Goal: Transaction & Acquisition: Purchase product/service

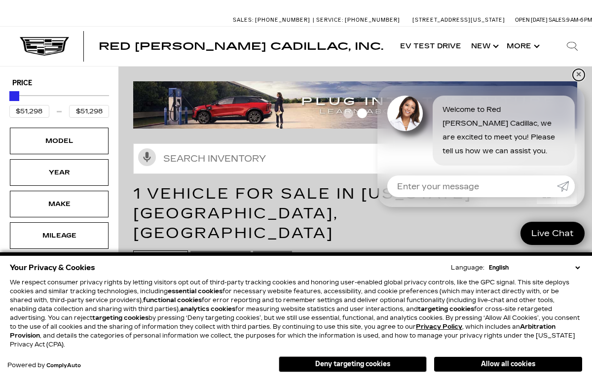
click at [579, 75] on link "✕" at bounding box center [579, 75] width 12 height 12
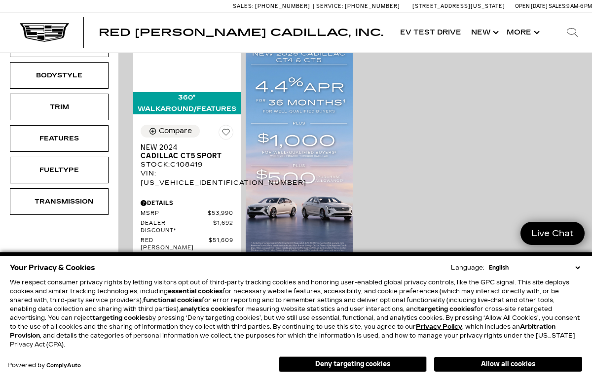
scroll to position [237, 0]
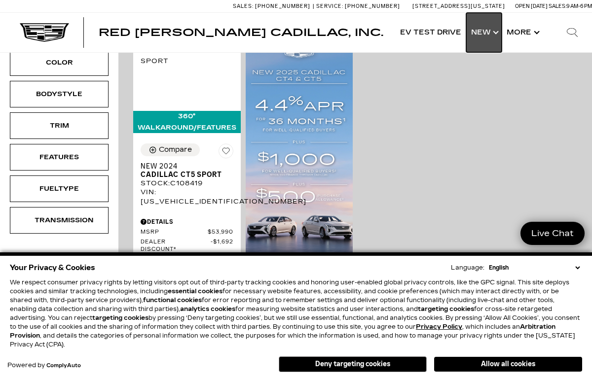
click at [494, 35] on link "Show New" at bounding box center [484, 32] width 36 height 39
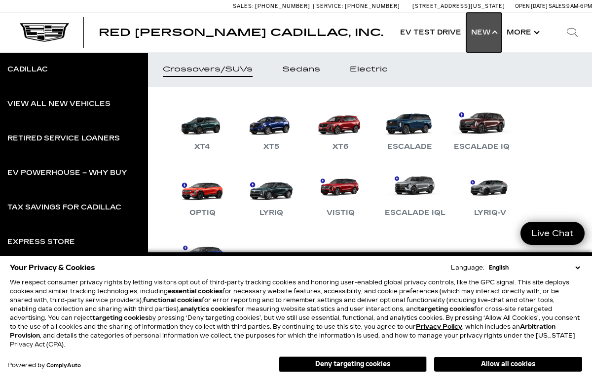
click at [494, 35] on link "Show New" at bounding box center [484, 32] width 36 height 39
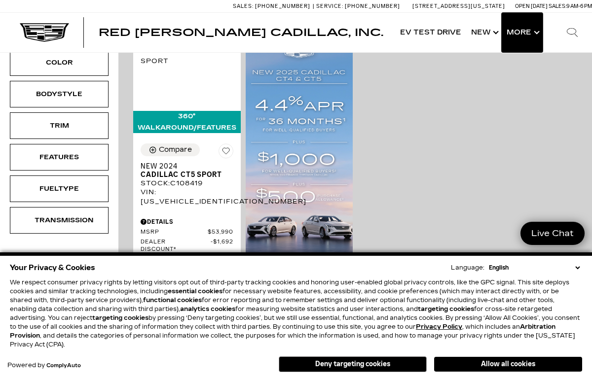
click at [535, 36] on button "Show More" at bounding box center [522, 32] width 41 height 39
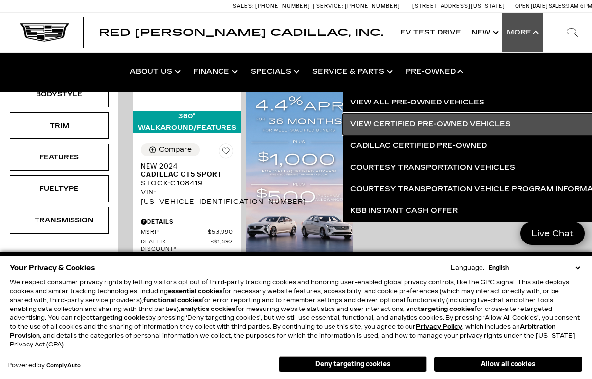
click at [425, 124] on link "View Certified Pre-Owned Vehicles" at bounding box center [481, 124] width 276 height 22
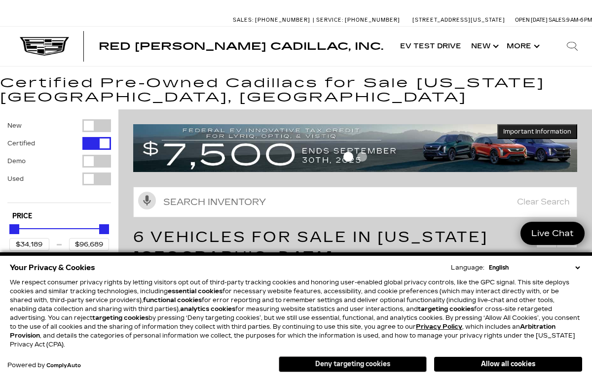
click at [352, 365] on button "Deny targeting cookies" at bounding box center [353, 365] width 148 height 16
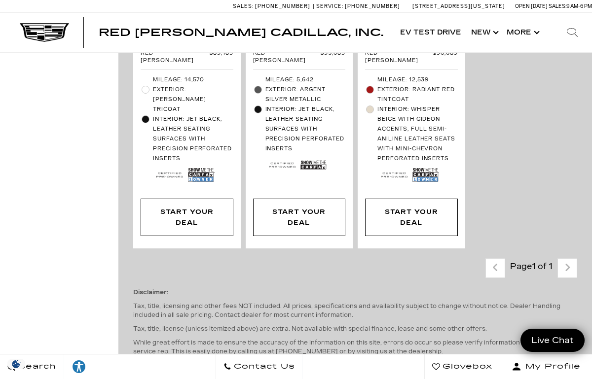
scroll to position [888, 0]
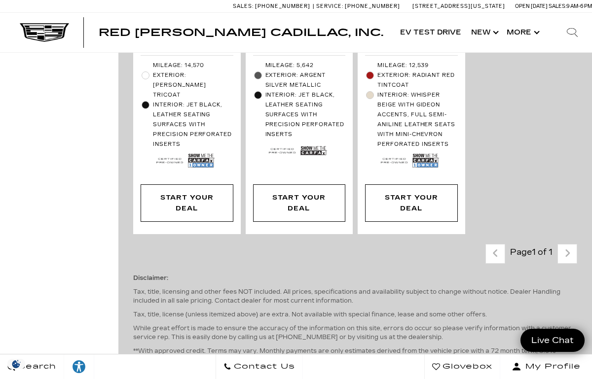
click at [567, 244] on div "Last - Page Page 1 of 1 Next - Page" at bounding box center [531, 254] width 92 height 20
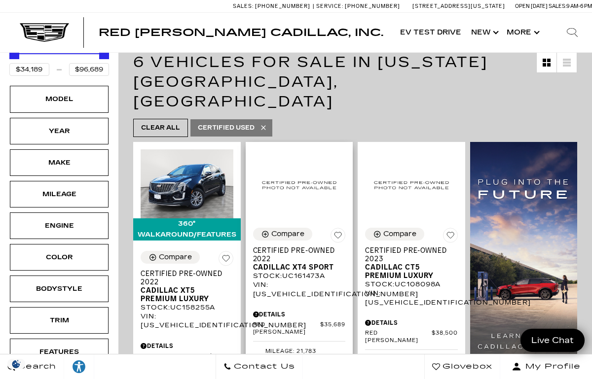
scroll to position [158, 0]
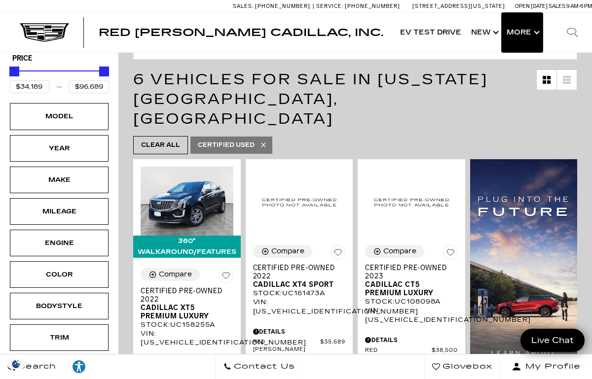
click at [534, 32] on button "Show More" at bounding box center [522, 32] width 41 height 39
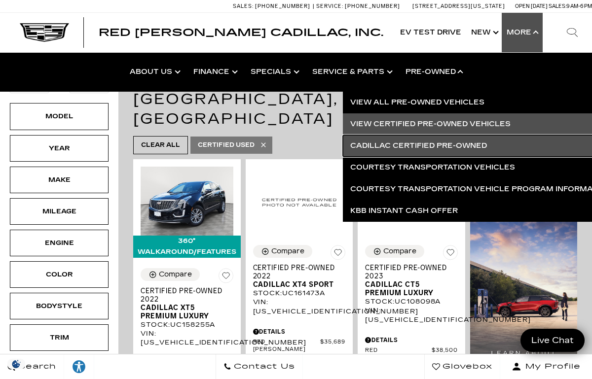
click at [451, 145] on link "Cadillac Certified Pre-Owned" at bounding box center [481, 146] width 276 height 22
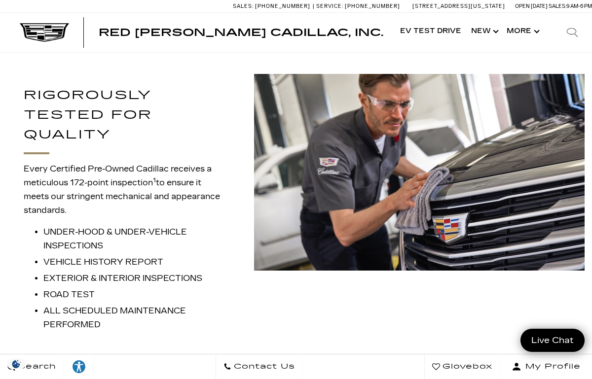
scroll to position [769, 0]
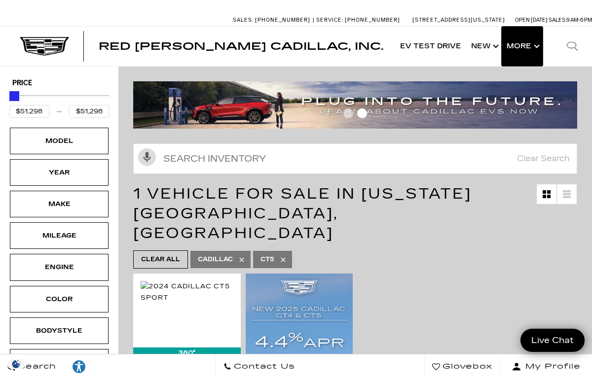
click at [536, 47] on button "Show More" at bounding box center [522, 46] width 41 height 39
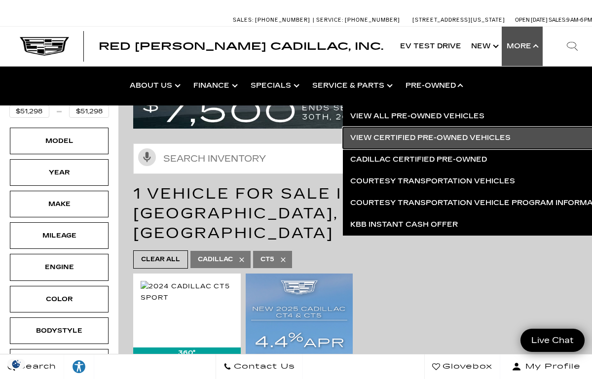
click at [430, 139] on link "View Certified Pre-Owned Vehicles" at bounding box center [481, 138] width 276 height 22
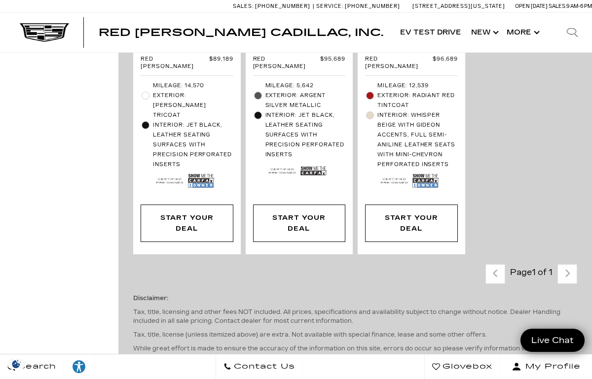
scroll to position [868, 0]
click at [534, 37] on button "Show More" at bounding box center [522, 32] width 41 height 39
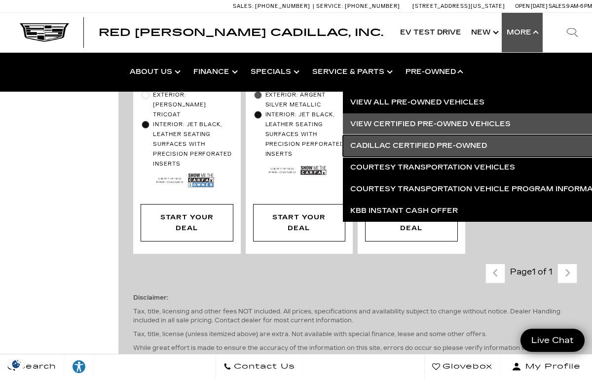
click at [435, 145] on link "Cadillac Certified Pre-Owned" at bounding box center [481, 146] width 276 height 22
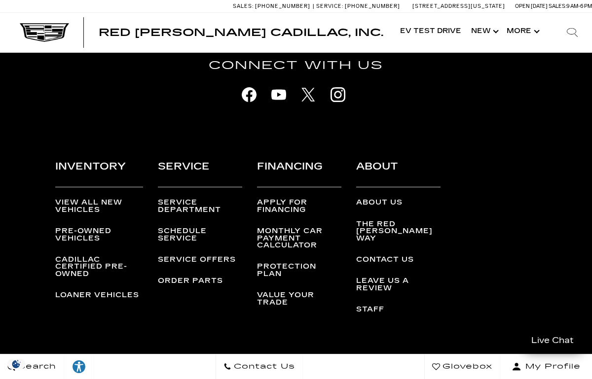
scroll to position [2565, 0]
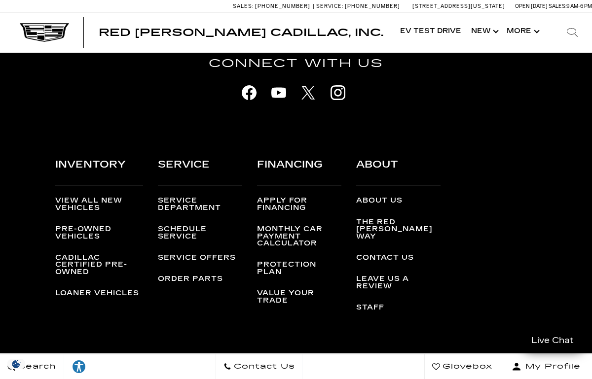
click at [92, 240] on link "Pre-Owned Vehicles" at bounding box center [83, 232] width 56 height 15
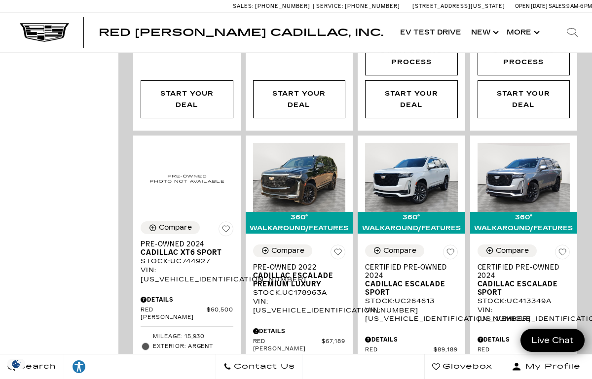
scroll to position [1539, 0]
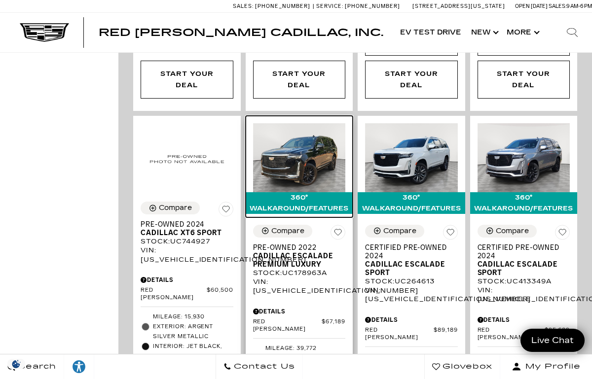
click at [286, 126] on img at bounding box center [299, 158] width 93 height 70
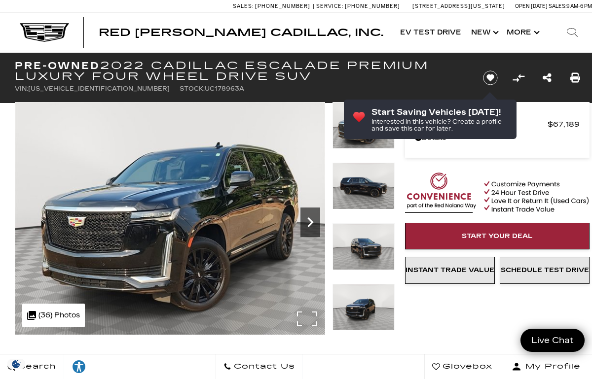
click at [311, 219] on icon "Next" at bounding box center [310, 223] width 20 height 20
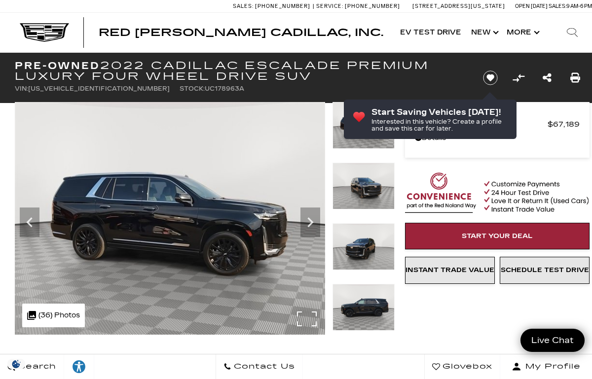
click at [306, 313] on img at bounding box center [170, 218] width 310 height 233
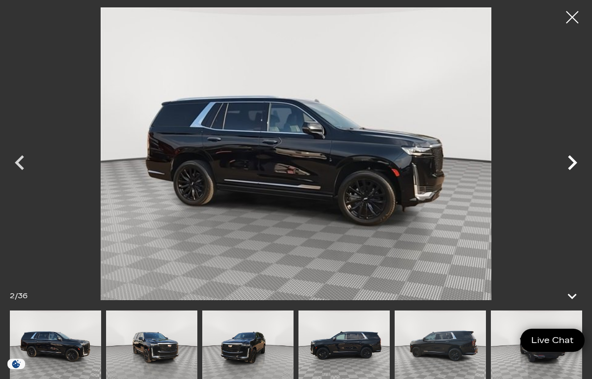
click at [571, 162] on icon "Next" at bounding box center [572, 163] width 30 height 30
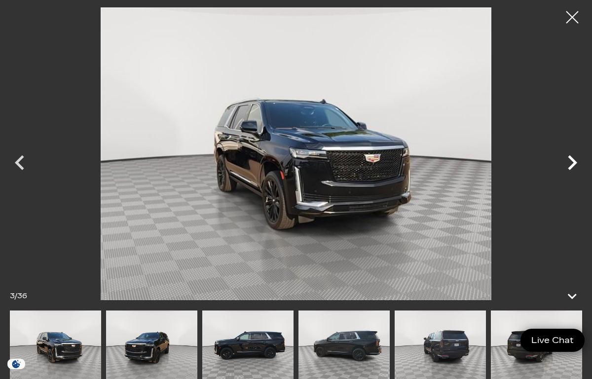
click at [571, 162] on icon "Next" at bounding box center [572, 163] width 30 height 30
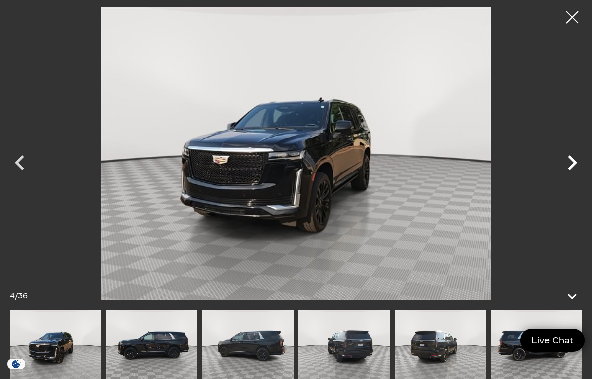
click at [571, 162] on icon "Next" at bounding box center [572, 163] width 30 height 30
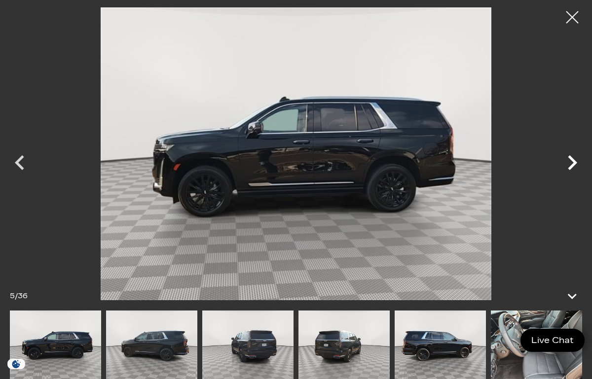
click at [571, 162] on icon "Next" at bounding box center [572, 163] width 30 height 30
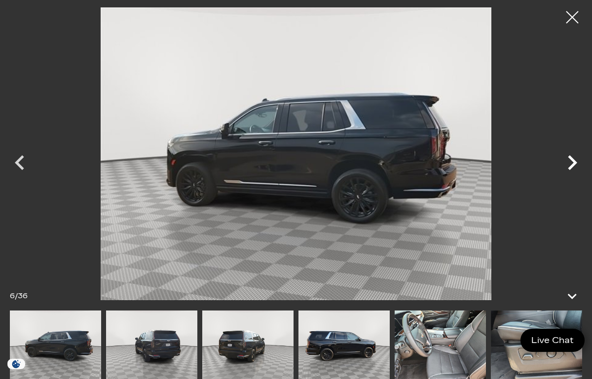
click at [571, 161] on icon "Next" at bounding box center [572, 163] width 30 height 30
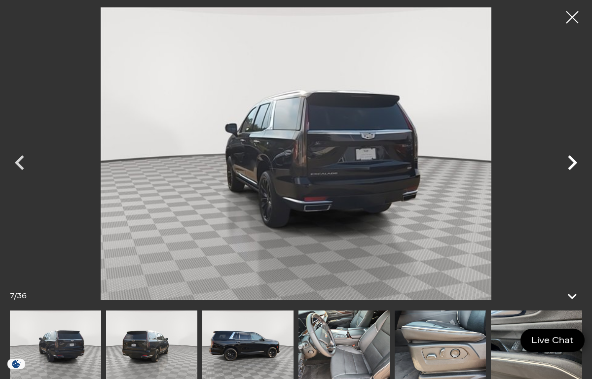
click at [571, 161] on icon "Next" at bounding box center [572, 163] width 30 height 30
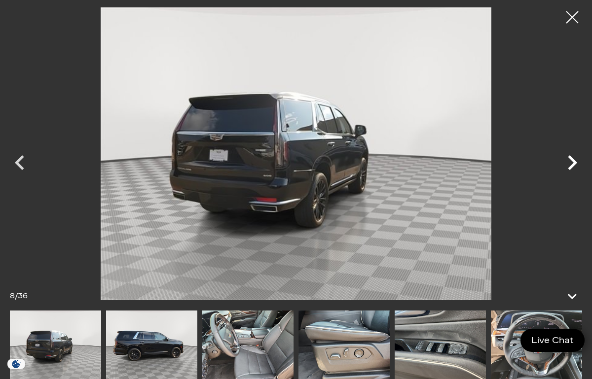
click at [571, 160] on icon "Next" at bounding box center [572, 163] width 30 height 30
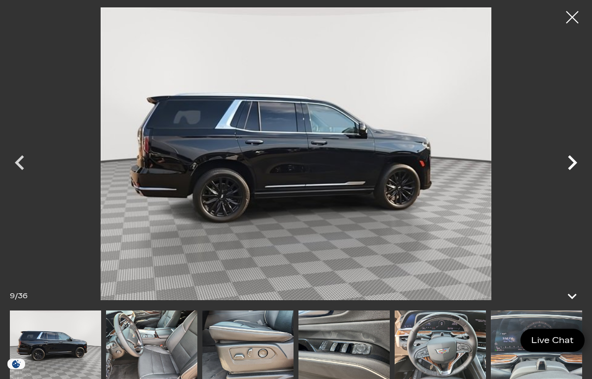
click at [571, 159] on icon "Next" at bounding box center [572, 162] width 9 height 15
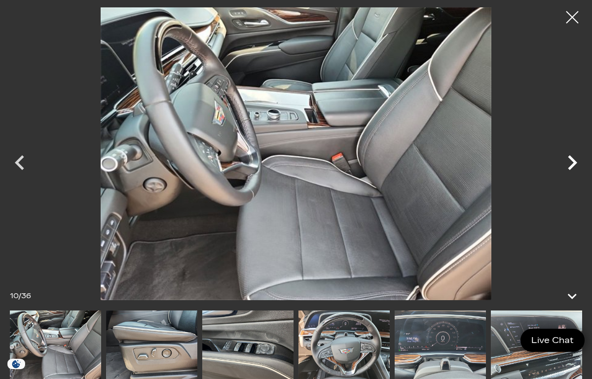
click at [572, 161] on icon "Next" at bounding box center [572, 163] width 30 height 30
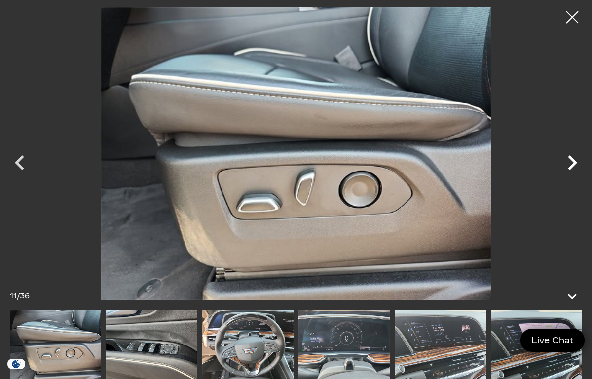
click at [572, 161] on icon "Next" at bounding box center [572, 163] width 30 height 30
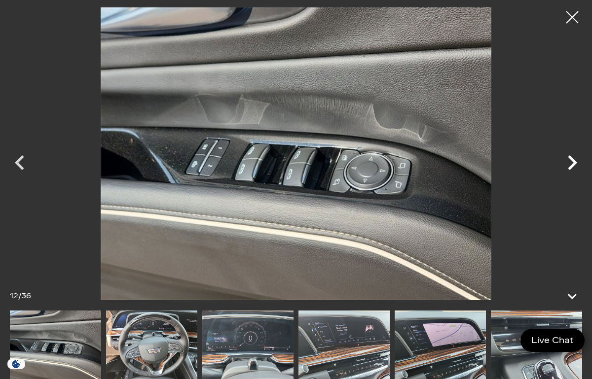
click at [572, 161] on icon "Next" at bounding box center [572, 163] width 30 height 30
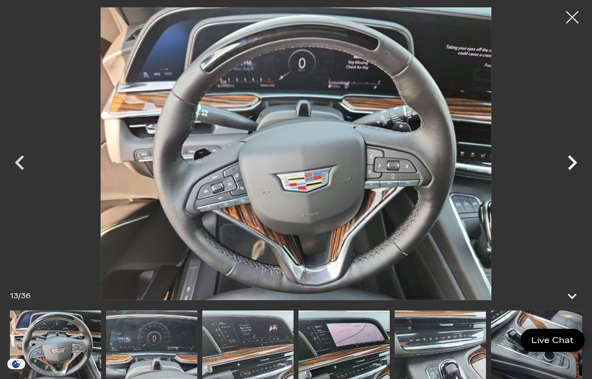
click at [572, 160] on icon "Next" at bounding box center [572, 162] width 9 height 15
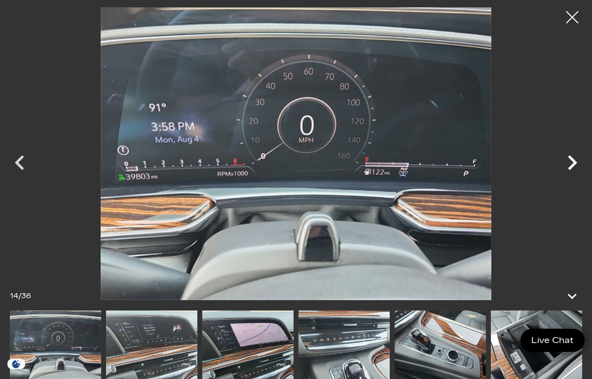
click at [572, 158] on icon "Next" at bounding box center [572, 162] width 9 height 15
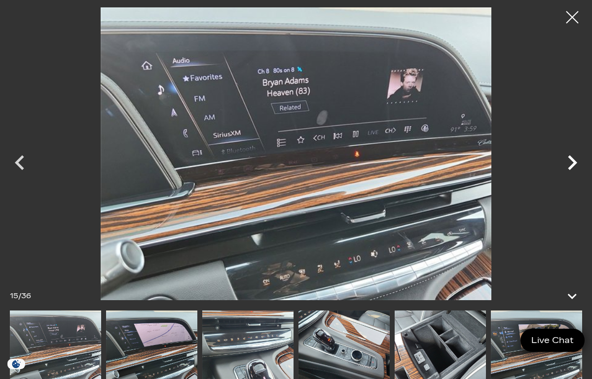
click at [572, 158] on icon "Next" at bounding box center [572, 162] width 9 height 15
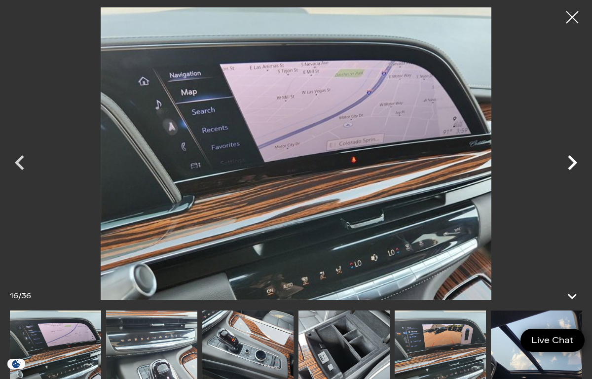
click at [572, 158] on icon "Next" at bounding box center [572, 162] width 9 height 15
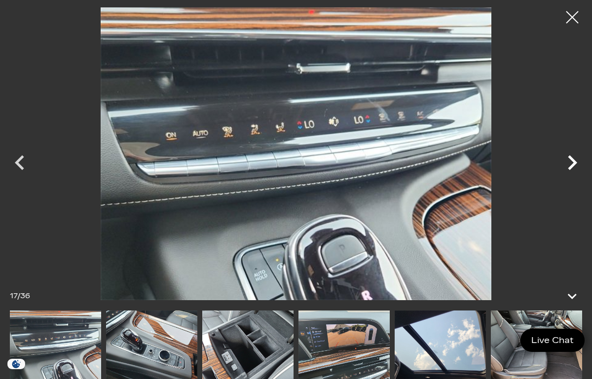
click at [572, 157] on icon "Next" at bounding box center [572, 162] width 9 height 15
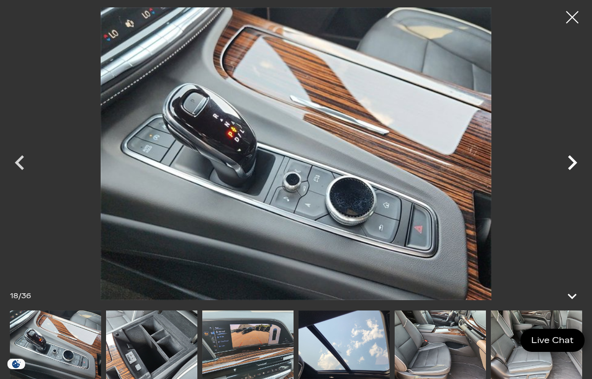
click at [572, 157] on icon "Next" at bounding box center [572, 162] width 9 height 15
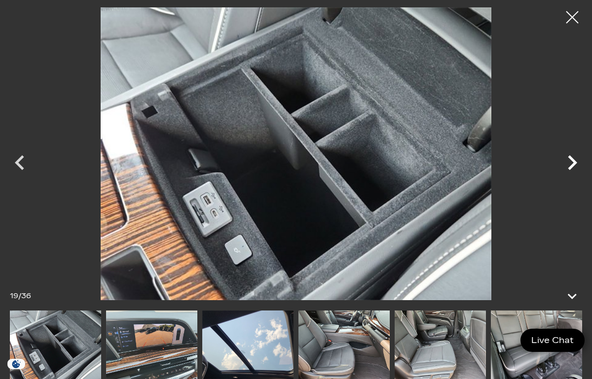
click at [572, 157] on icon "Next" at bounding box center [572, 163] width 30 height 30
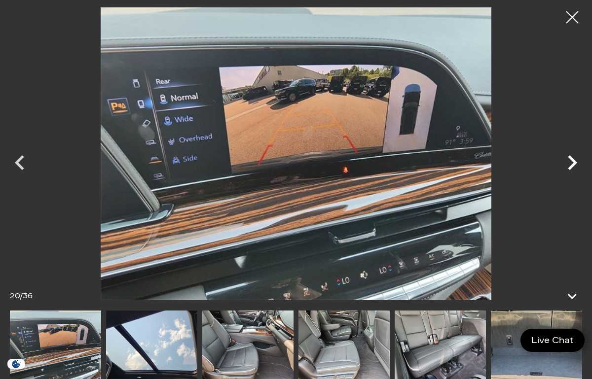
click at [572, 157] on icon "Next" at bounding box center [572, 163] width 30 height 30
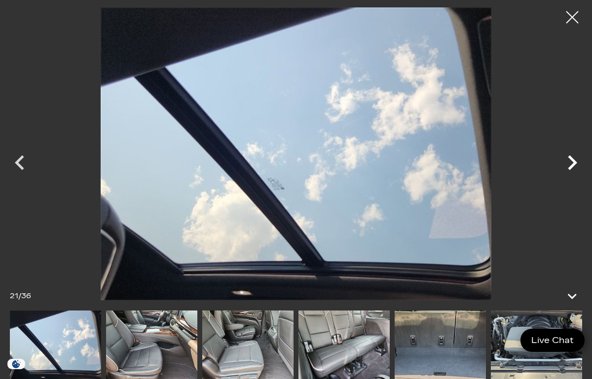
click at [572, 156] on icon "Next" at bounding box center [572, 163] width 30 height 30
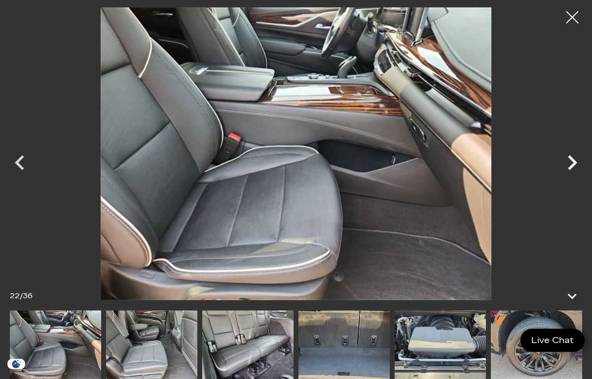
click at [572, 156] on icon "Next" at bounding box center [572, 163] width 30 height 30
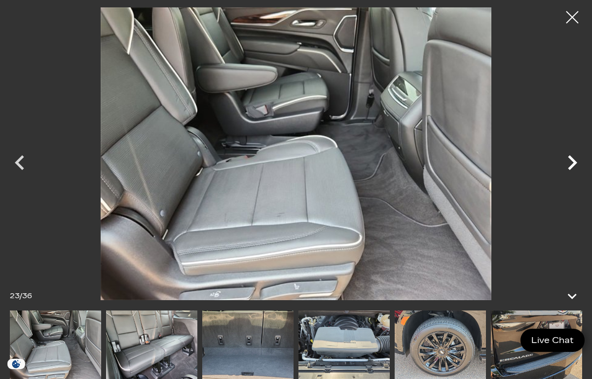
click at [571, 158] on icon "Next" at bounding box center [572, 162] width 9 height 15
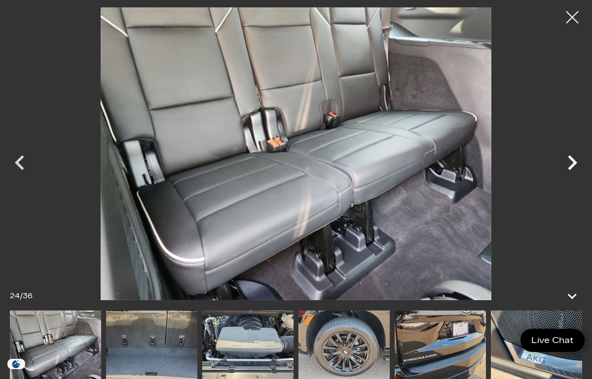
click at [568, 164] on icon "Next" at bounding box center [572, 163] width 30 height 30
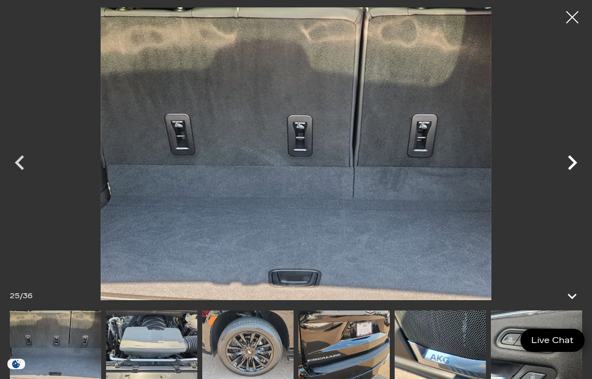
click at [568, 164] on icon "Next" at bounding box center [572, 163] width 30 height 30
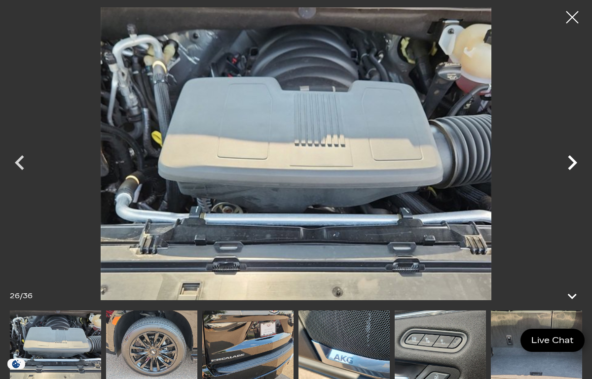
click at [568, 164] on icon "Next" at bounding box center [572, 163] width 30 height 30
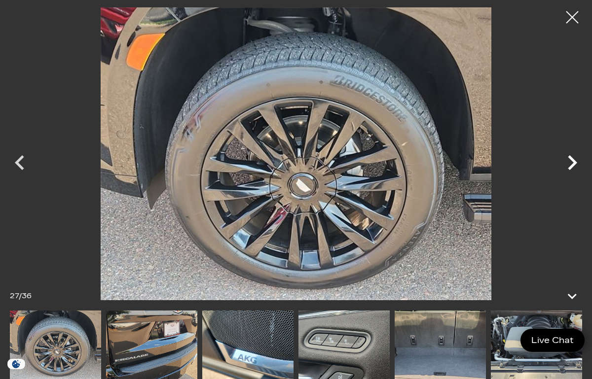
click at [568, 164] on icon "Next" at bounding box center [572, 163] width 30 height 30
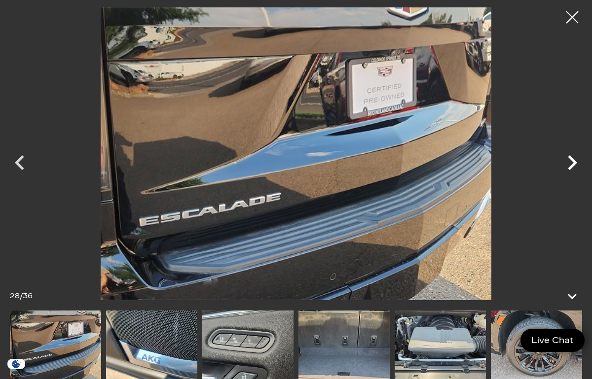
click at [568, 164] on icon "Next" at bounding box center [572, 163] width 30 height 30
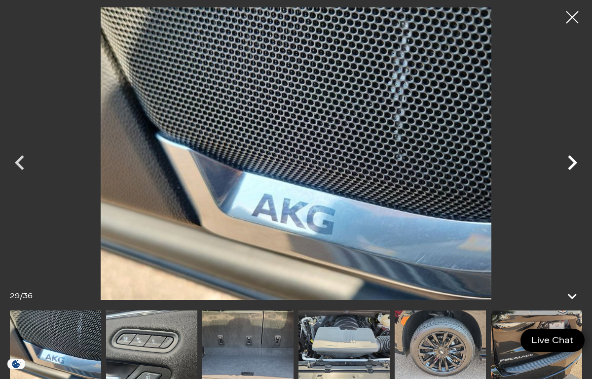
click at [568, 164] on icon "Next" at bounding box center [572, 163] width 30 height 30
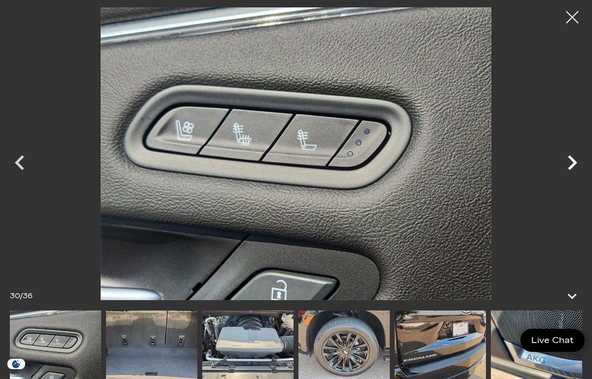
click at [568, 164] on icon "Next" at bounding box center [572, 163] width 30 height 30
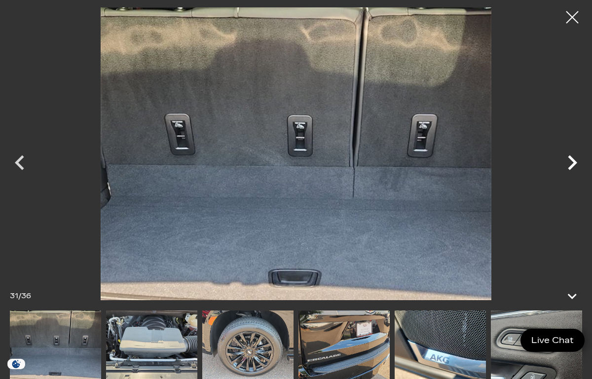
click at [568, 164] on icon "Next" at bounding box center [572, 163] width 30 height 30
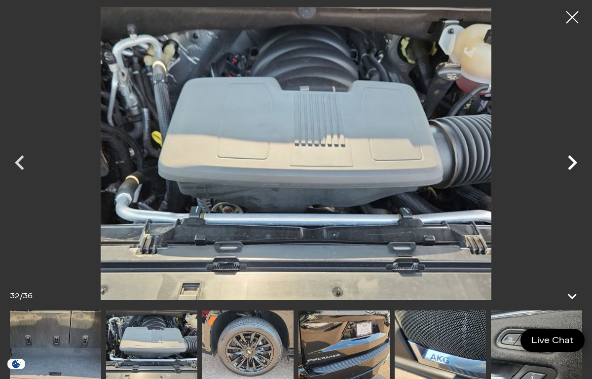
click at [568, 164] on icon "Next" at bounding box center [572, 163] width 30 height 30
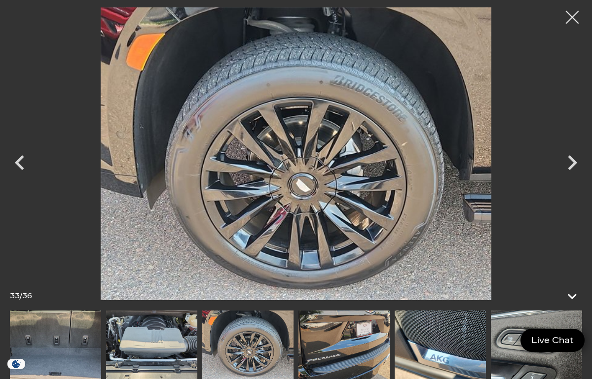
click at [574, 15] on div at bounding box center [572, 17] width 26 height 26
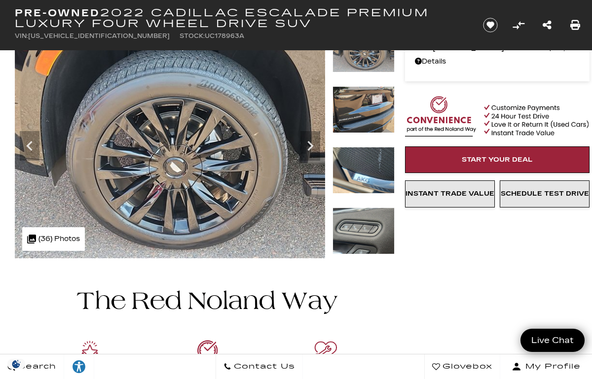
scroll to position [79, 0]
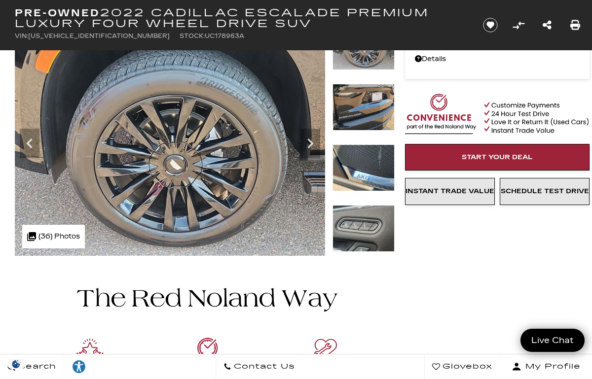
click at [377, 113] on img at bounding box center [363, 107] width 62 height 47
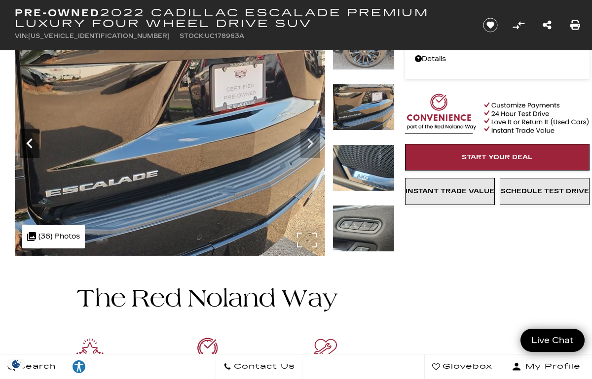
click at [28, 146] on icon "Previous" at bounding box center [30, 144] width 20 height 20
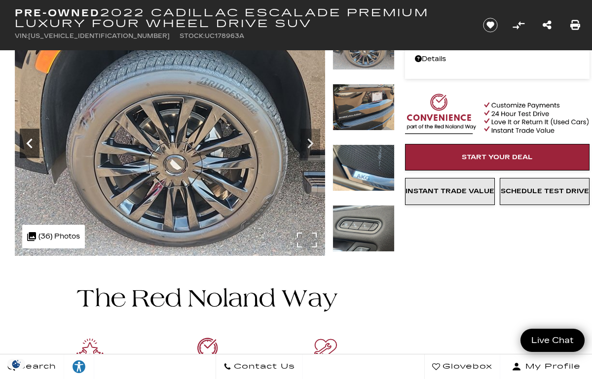
click at [28, 146] on icon "Previous" at bounding box center [30, 144] width 20 height 20
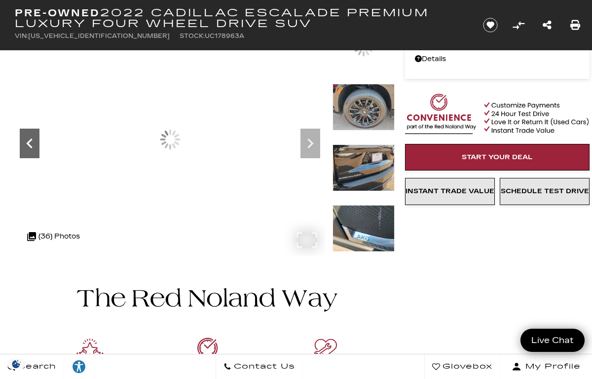
click at [28, 146] on icon "Previous" at bounding box center [30, 144] width 20 height 20
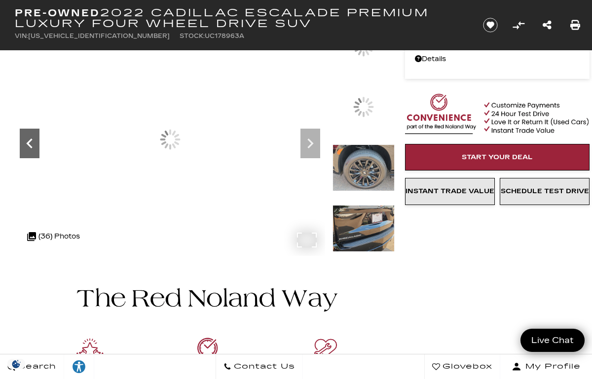
click at [28, 146] on icon "Previous" at bounding box center [30, 144] width 20 height 20
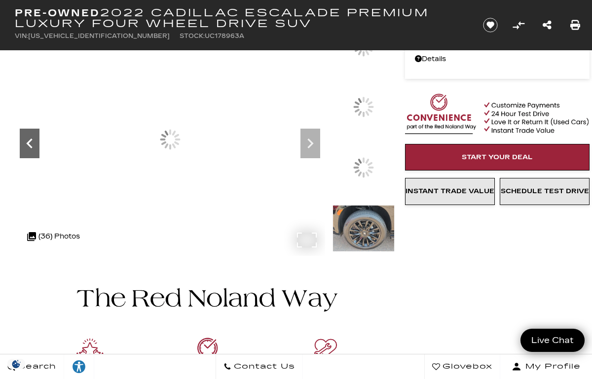
click at [28, 146] on icon "Previous" at bounding box center [30, 144] width 20 height 20
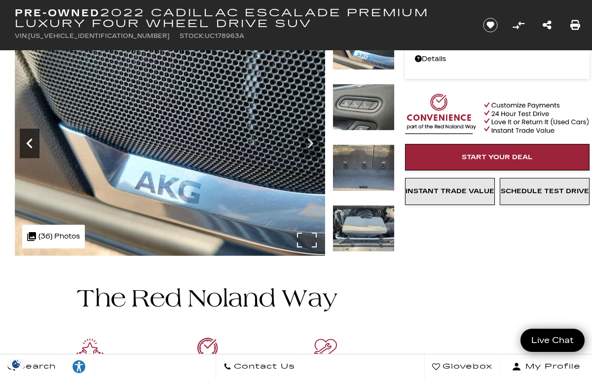
click at [28, 146] on icon "Previous" at bounding box center [30, 144] width 20 height 20
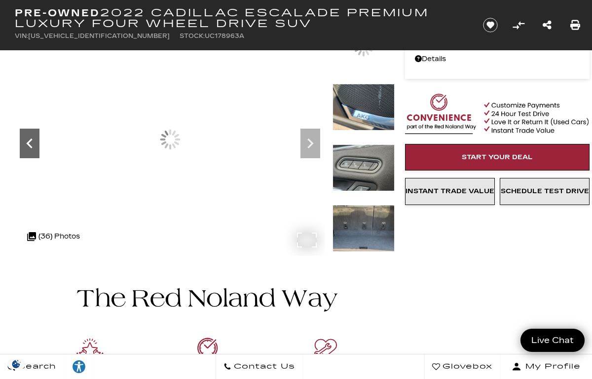
click at [28, 146] on icon "Previous" at bounding box center [30, 144] width 20 height 20
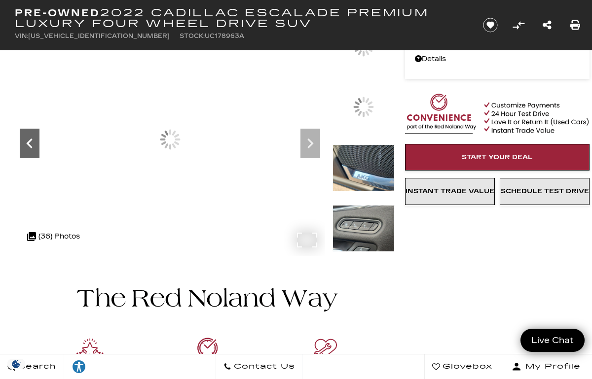
click at [28, 146] on icon "Previous" at bounding box center [30, 144] width 20 height 20
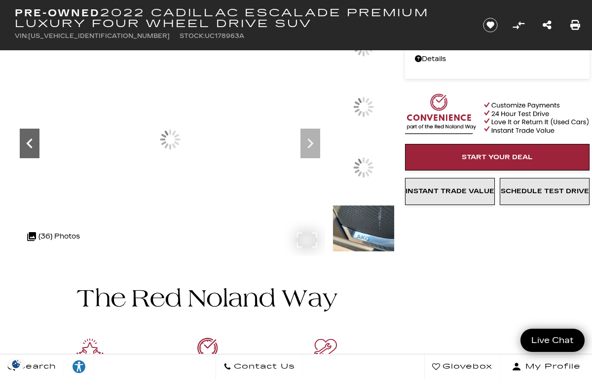
click at [28, 146] on icon "Previous" at bounding box center [30, 144] width 20 height 20
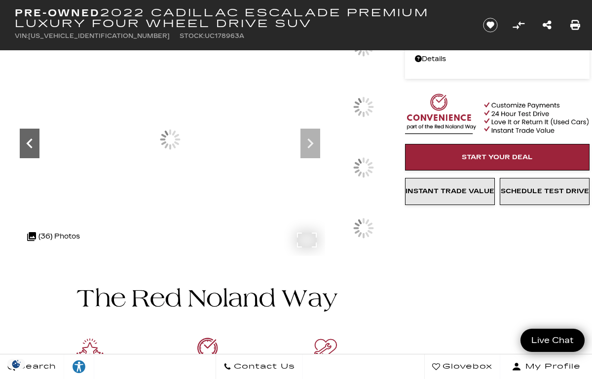
click at [28, 146] on icon "Previous" at bounding box center [30, 144] width 20 height 20
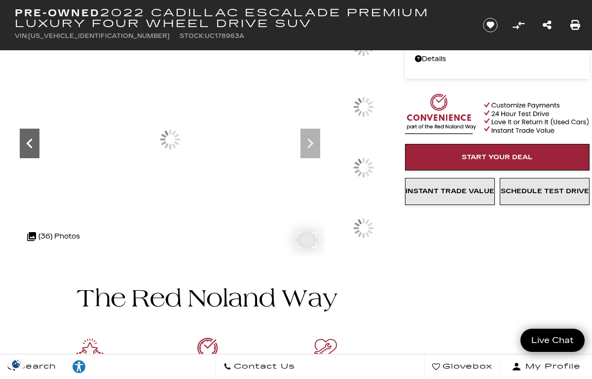
click at [28, 146] on icon "Previous" at bounding box center [30, 144] width 20 height 20
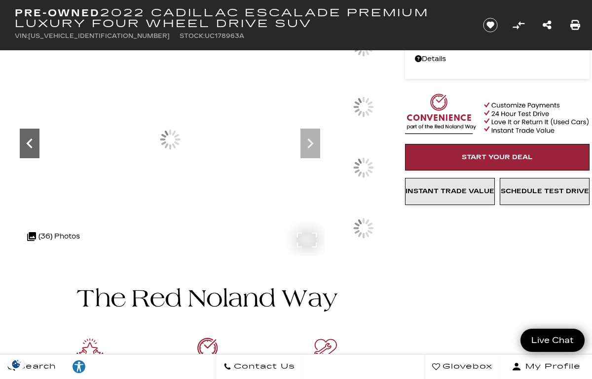
click at [28, 146] on icon "Previous" at bounding box center [30, 144] width 20 height 20
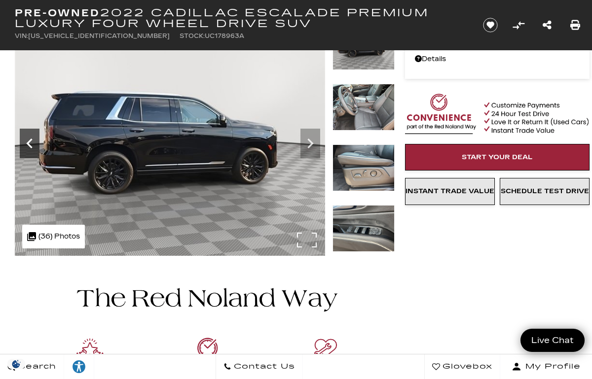
click at [28, 146] on icon "Previous" at bounding box center [30, 144] width 20 height 20
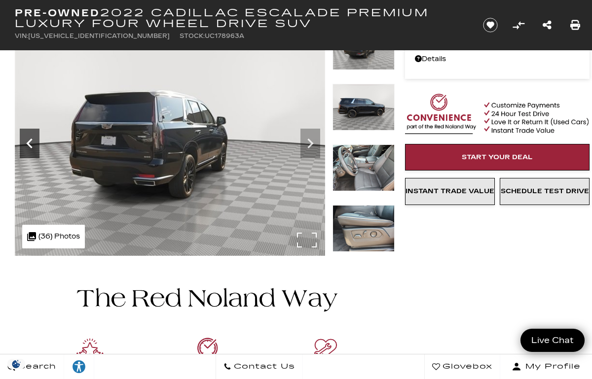
click at [28, 146] on icon "Previous" at bounding box center [30, 144] width 20 height 20
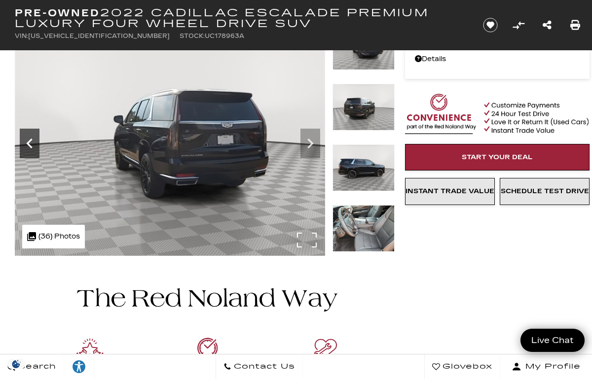
click at [28, 146] on icon "Previous" at bounding box center [30, 144] width 20 height 20
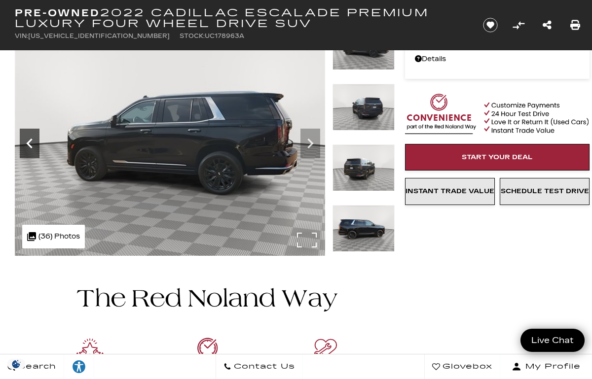
click at [28, 146] on icon "Previous" at bounding box center [30, 144] width 20 height 20
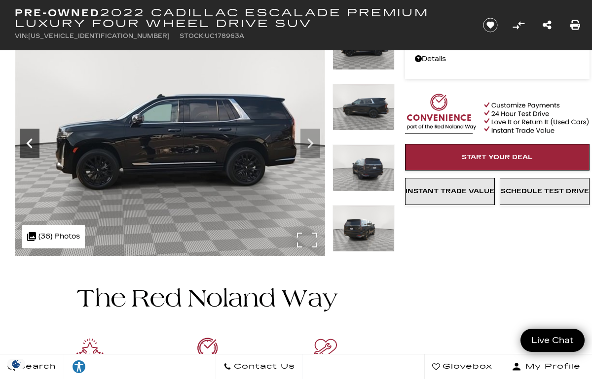
click at [28, 146] on icon "Previous" at bounding box center [30, 144] width 20 height 20
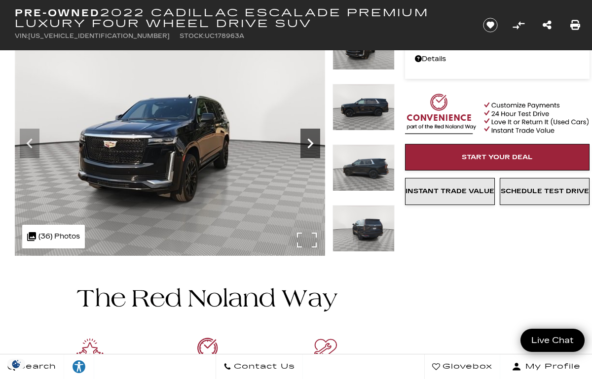
click at [314, 140] on icon "Next" at bounding box center [310, 144] width 20 height 20
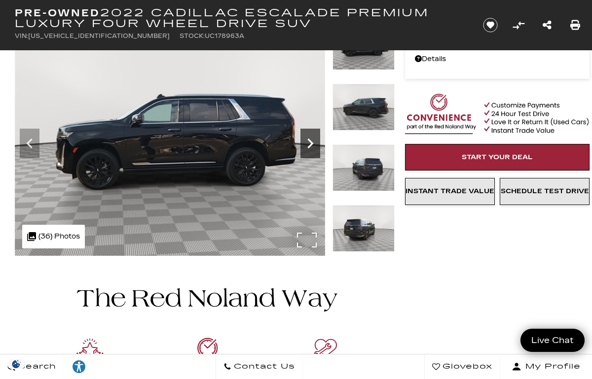
click at [314, 140] on icon "Next" at bounding box center [310, 144] width 20 height 20
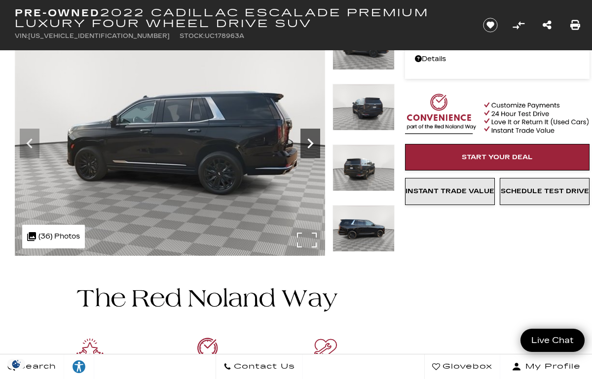
click at [314, 140] on icon "Next" at bounding box center [310, 144] width 20 height 20
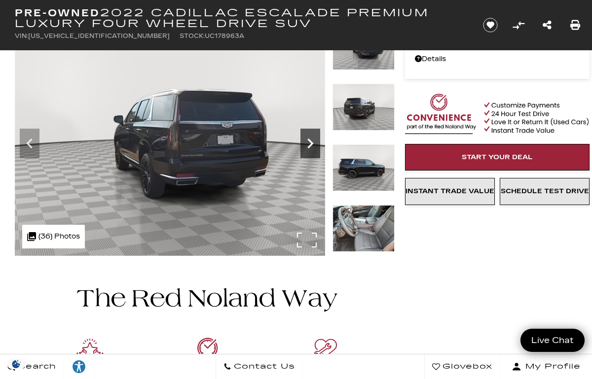
click at [314, 140] on icon "Next" at bounding box center [310, 144] width 20 height 20
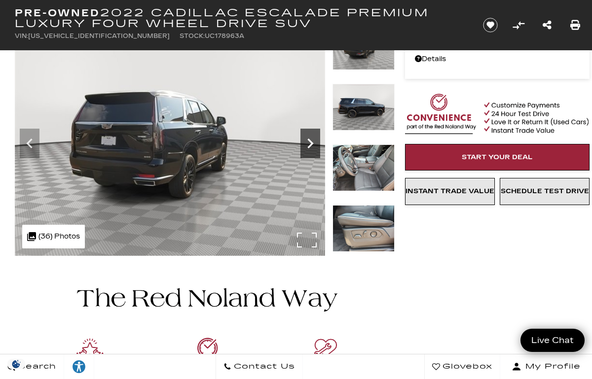
click at [314, 140] on icon "Next" at bounding box center [310, 144] width 20 height 20
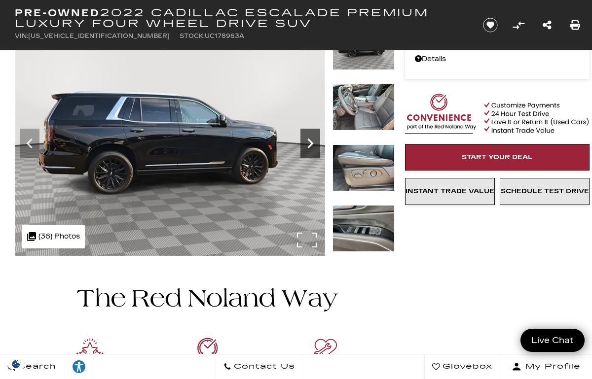
click at [314, 140] on icon "Next" at bounding box center [310, 144] width 20 height 20
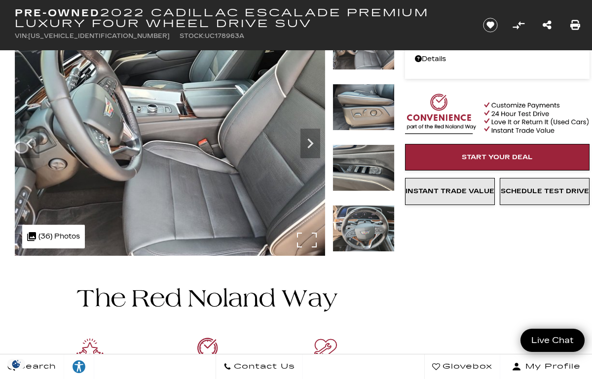
click at [302, 231] on img at bounding box center [170, 139] width 310 height 233
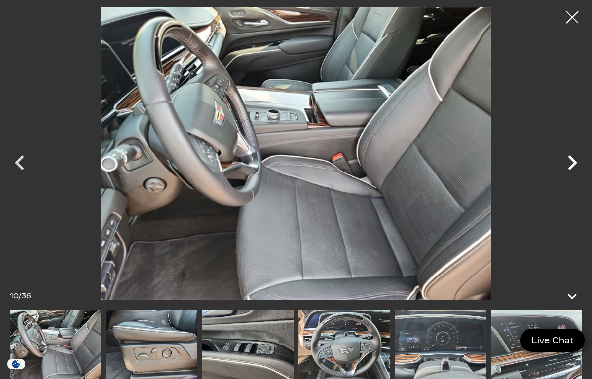
click at [574, 156] on icon "Next" at bounding box center [572, 163] width 30 height 30
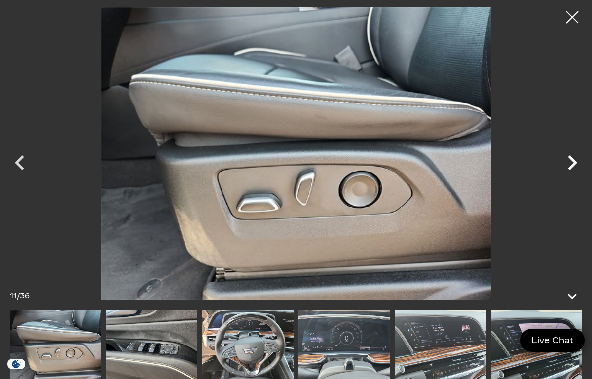
click at [574, 157] on icon "Next" at bounding box center [572, 163] width 30 height 30
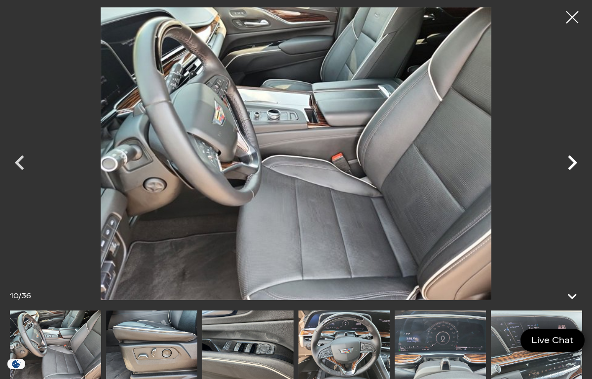
click at [574, 157] on icon "Next" at bounding box center [572, 163] width 30 height 30
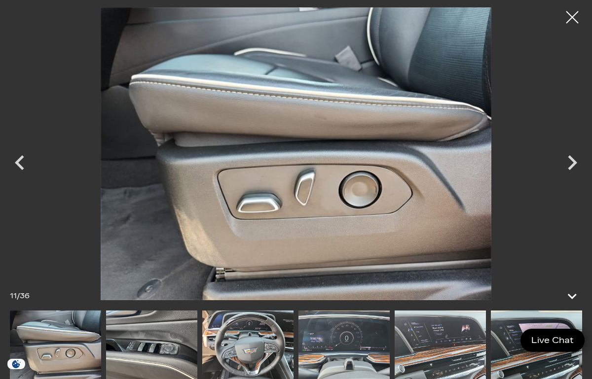
click at [577, 161] on icon "Next" at bounding box center [572, 163] width 30 height 30
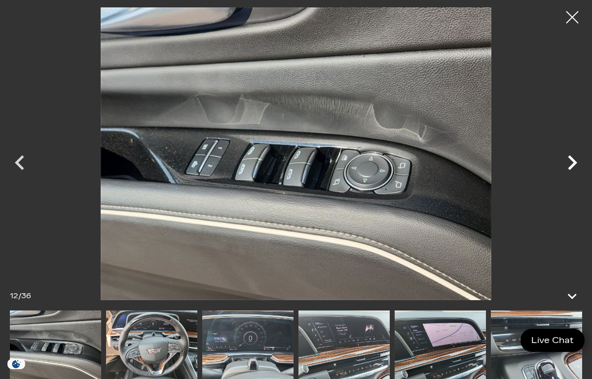
click at [574, 161] on icon "Next" at bounding box center [572, 162] width 9 height 15
